Goal: Navigation & Orientation: Find specific page/section

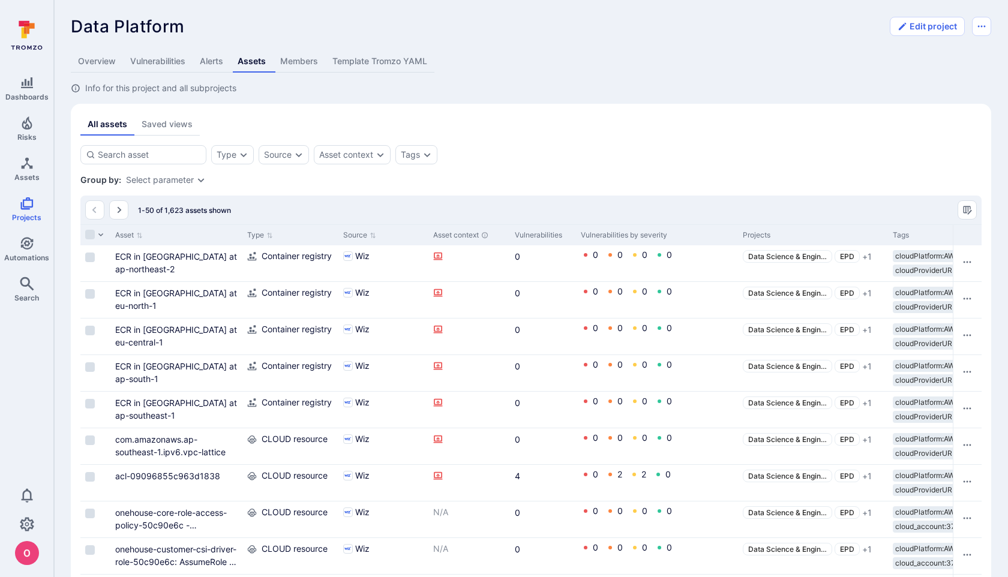
click at [214, 68] on link "Alerts" at bounding box center [212, 61] width 38 height 22
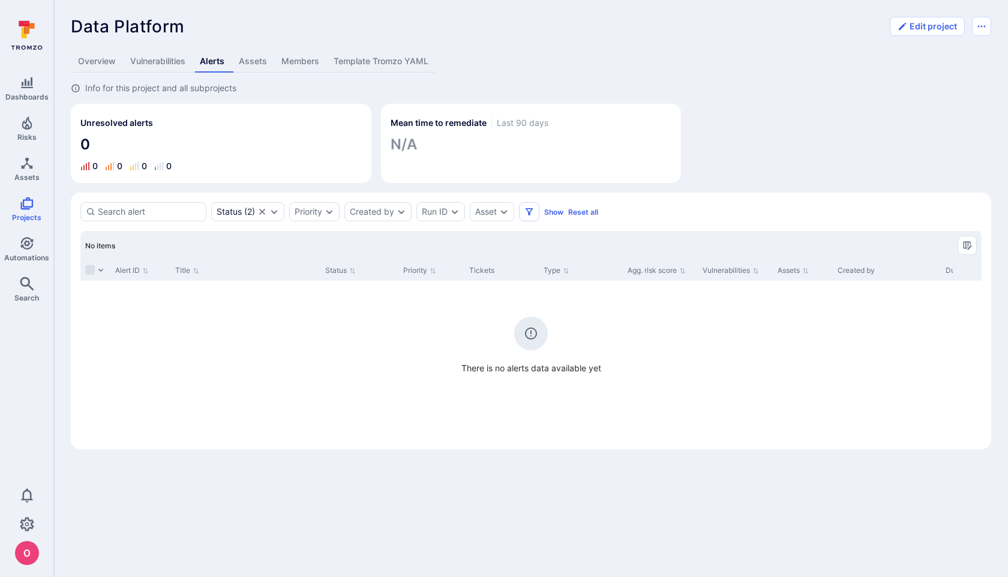
click at [164, 66] on link "Vulnerabilities" at bounding box center [158, 61] width 70 height 22
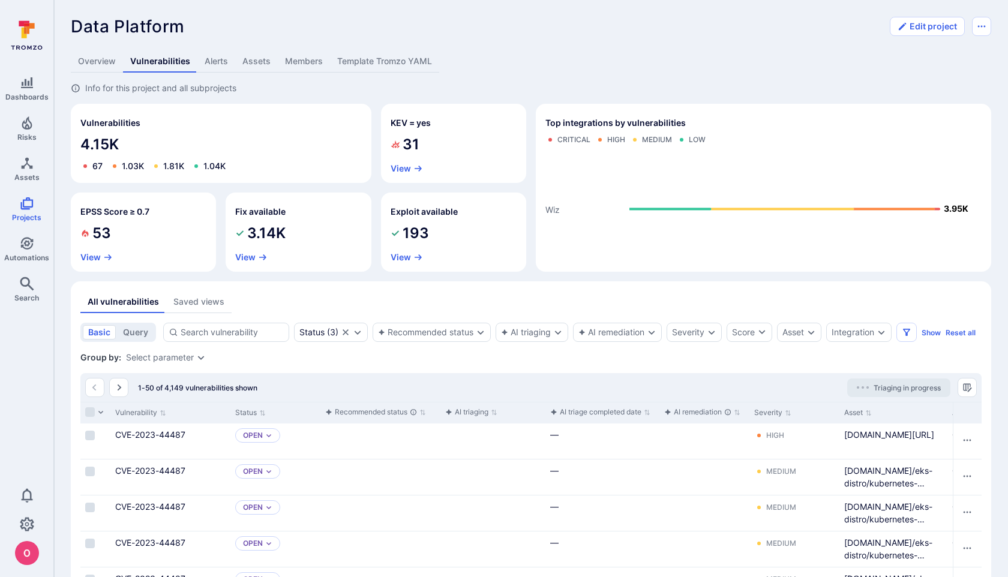
click at [104, 62] on link "Overview" at bounding box center [97, 61] width 52 height 22
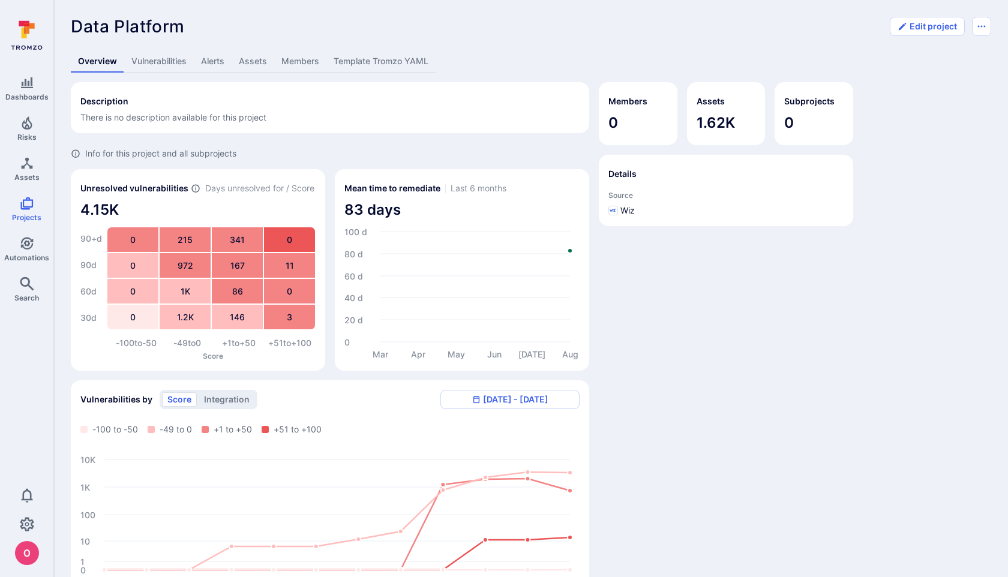
click at [217, 64] on link "Alerts" at bounding box center [213, 61] width 38 height 22
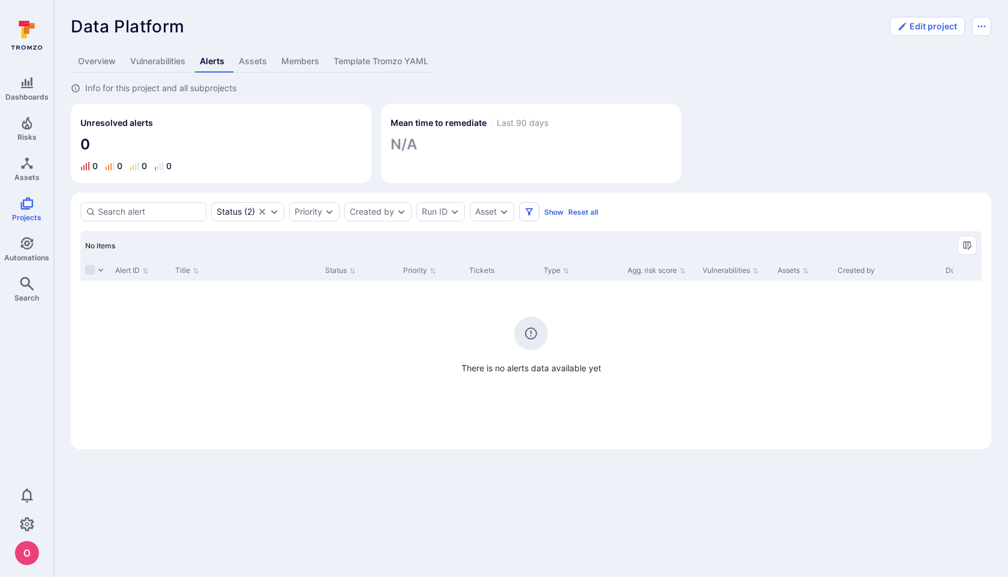
click at [166, 67] on link "Vulnerabilities" at bounding box center [158, 61] width 70 height 22
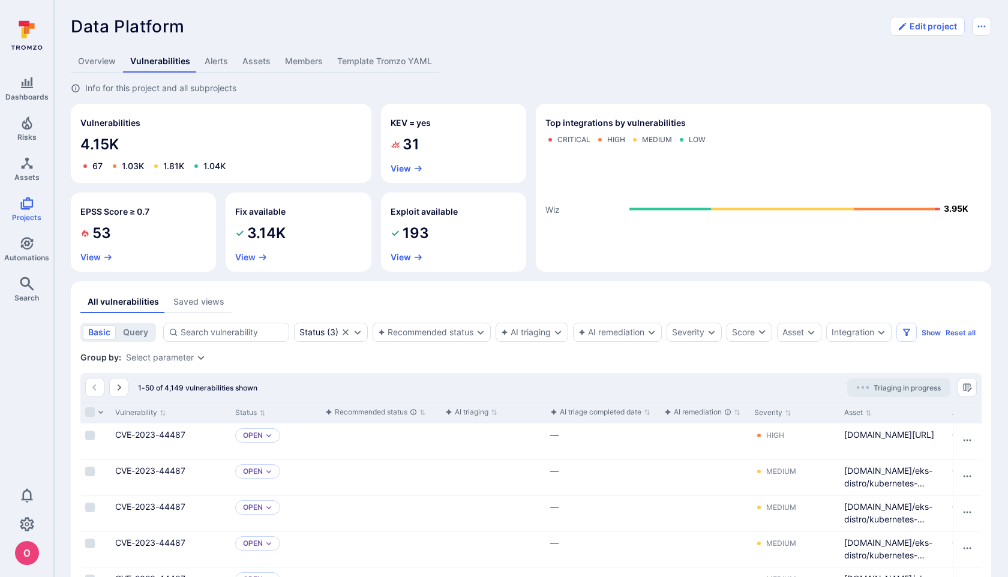
click at [207, 58] on link "Alerts" at bounding box center [216, 61] width 38 height 22
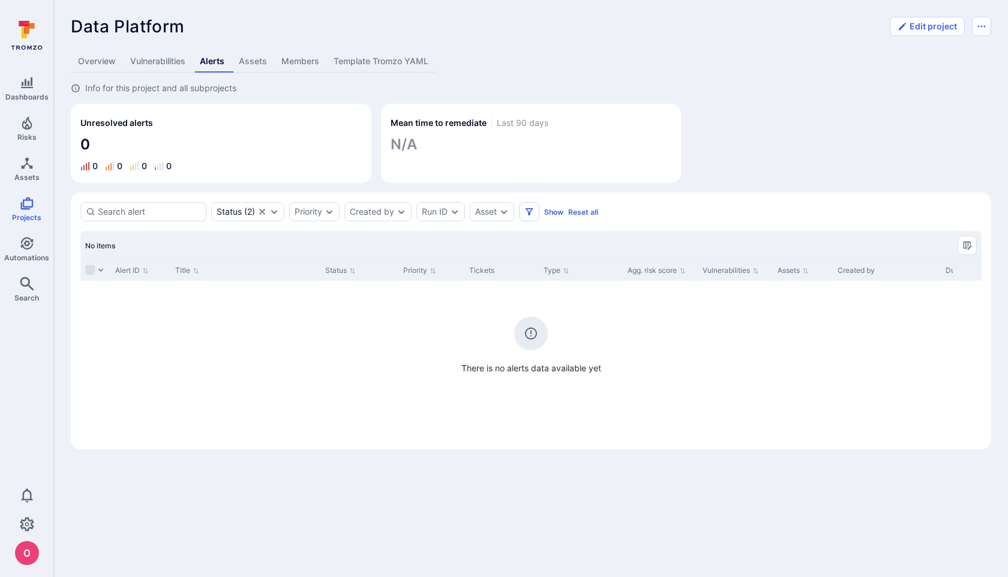
click at [253, 62] on link "Assets" at bounding box center [253, 61] width 43 height 22
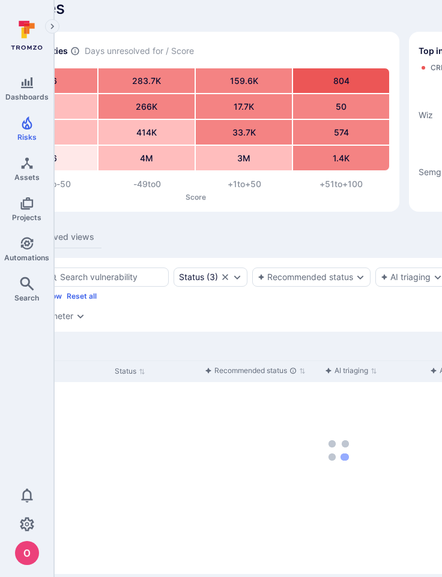
scroll to position [19, 93]
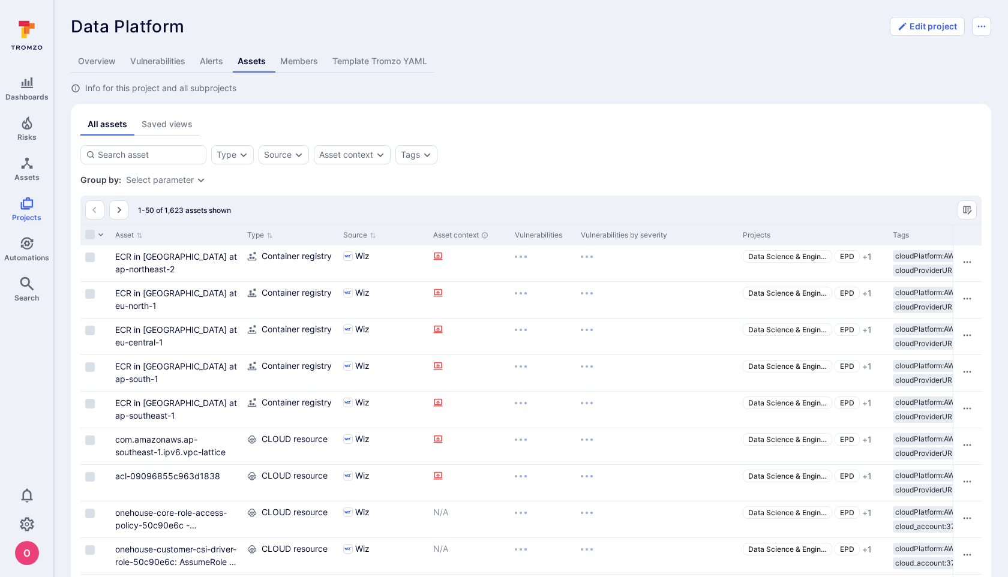
click at [109, 61] on link "Overview" at bounding box center [97, 61] width 52 height 22
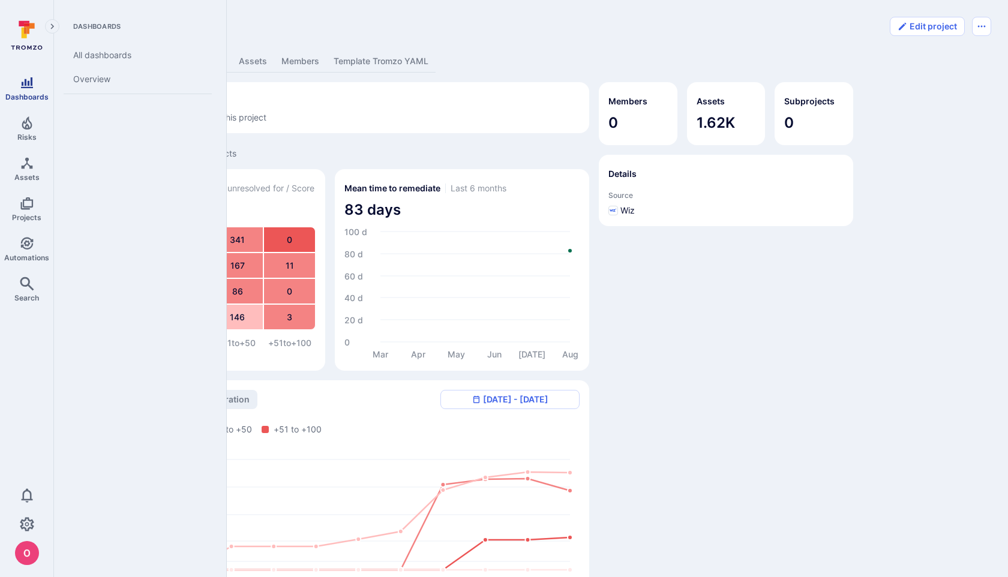
click at [24, 86] on icon "Dashboards" at bounding box center [27, 82] width 12 height 11
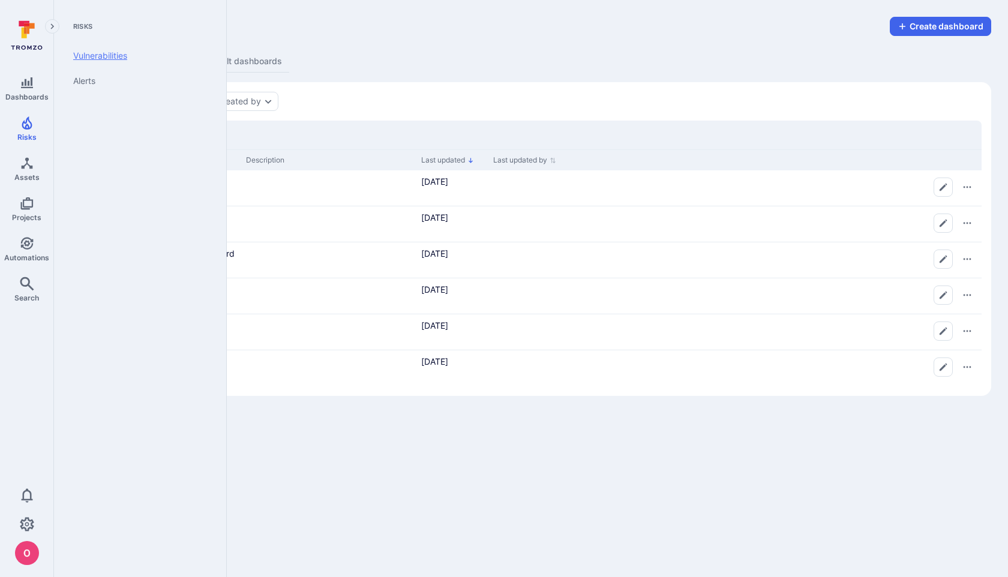
click at [105, 60] on link "Vulnerabilities" at bounding box center [138, 55] width 148 height 25
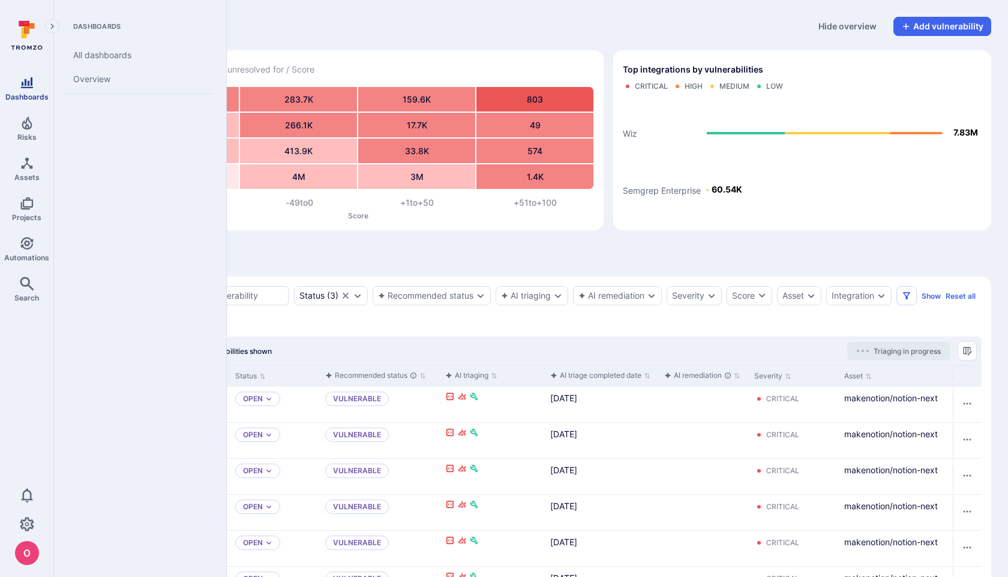
click at [28, 83] on icon "Dashboards" at bounding box center [27, 82] width 12 height 11
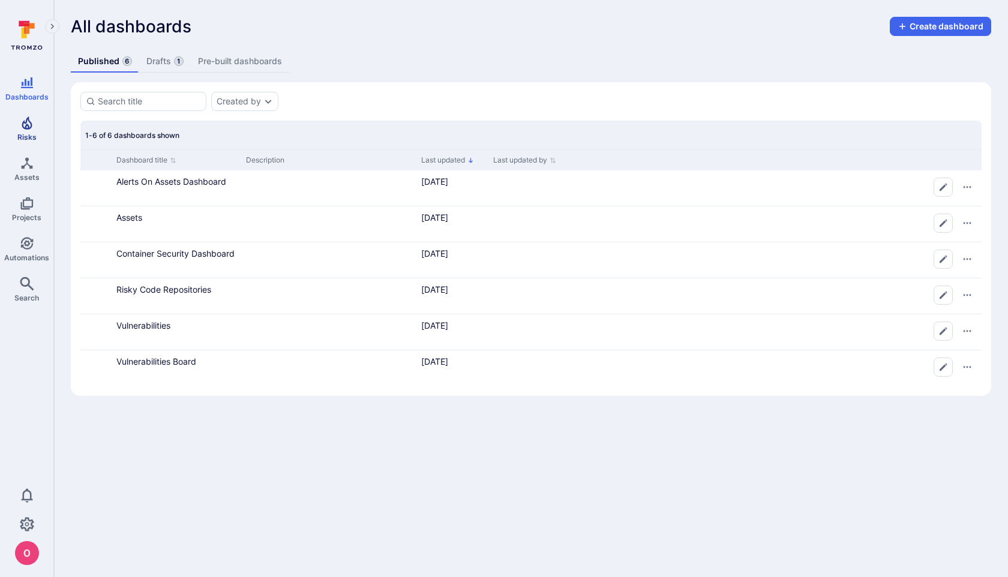
click at [26, 125] on icon "Risks" at bounding box center [27, 122] width 10 height 13
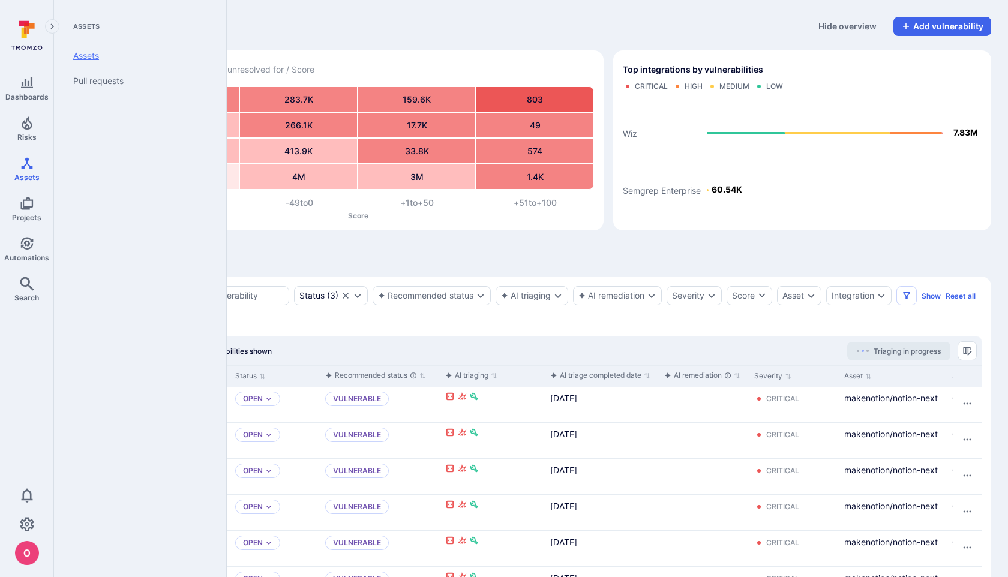
click at [100, 57] on link "Assets" at bounding box center [138, 55] width 148 height 25
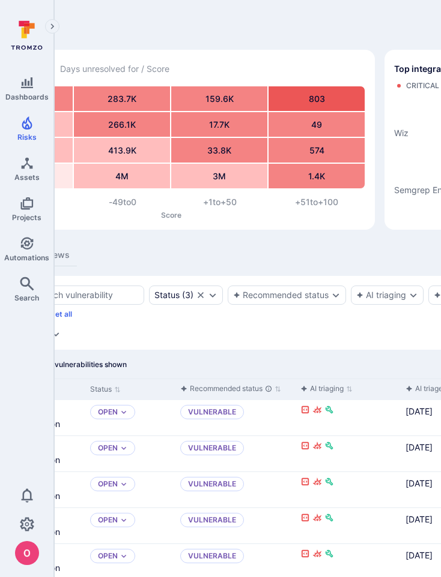
scroll to position [1, 424]
